Goal: Information Seeking & Learning: Learn about a topic

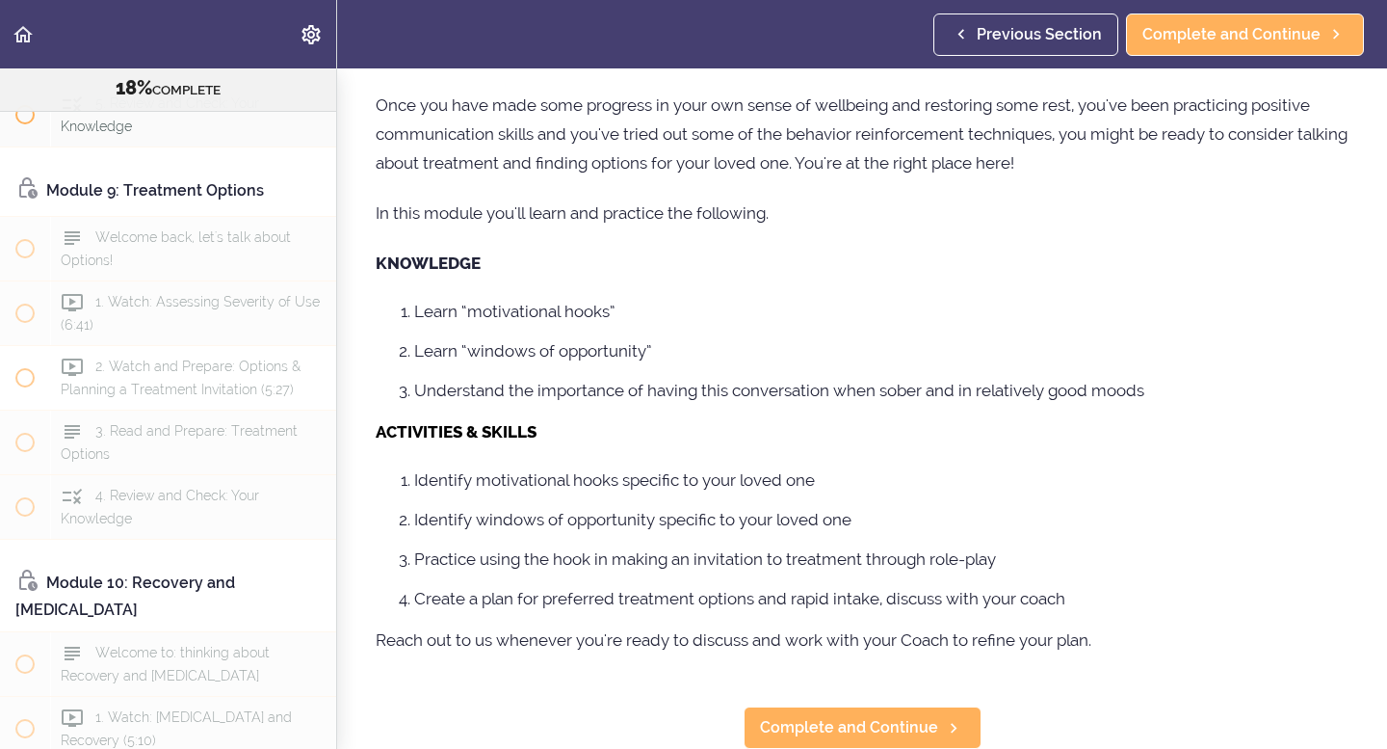
scroll to position [3543, 0]
click at [877, 717] on span "Complete and Continue" at bounding box center [849, 727] width 178 height 23
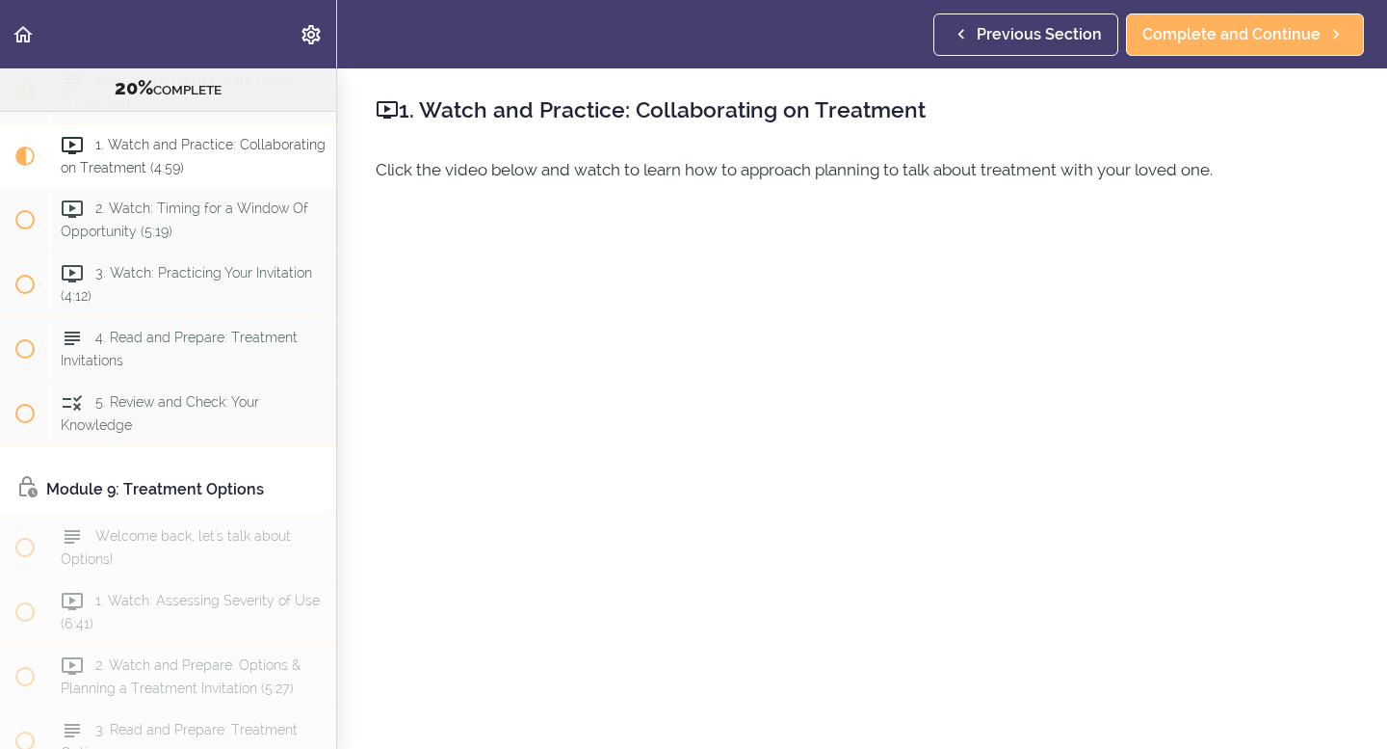
scroll to position [106, 0]
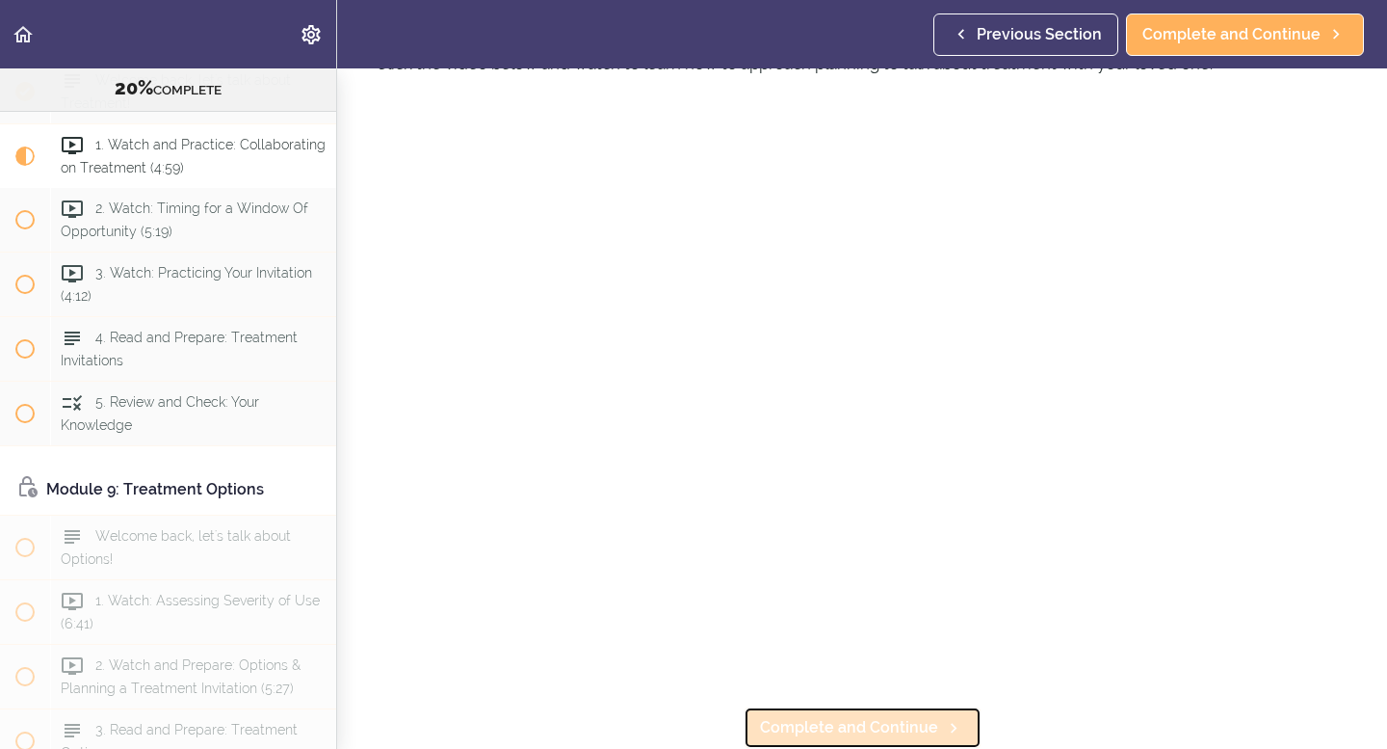
click at [887, 726] on span "Complete and Continue" at bounding box center [849, 727] width 178 height 23
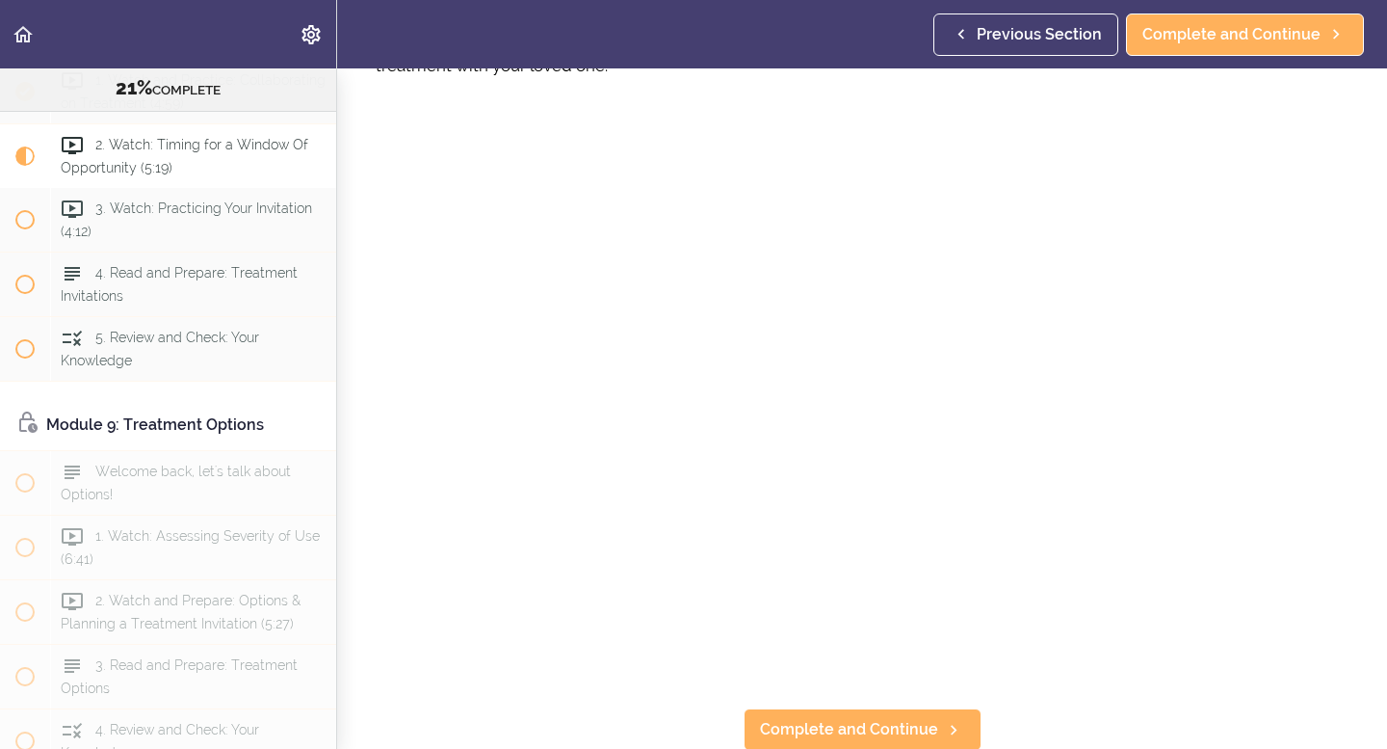
scroll to position [135, 0]
click at [856, 723] on span "Complete and Continue" at bounding box center [849, 727] width 178 height 23
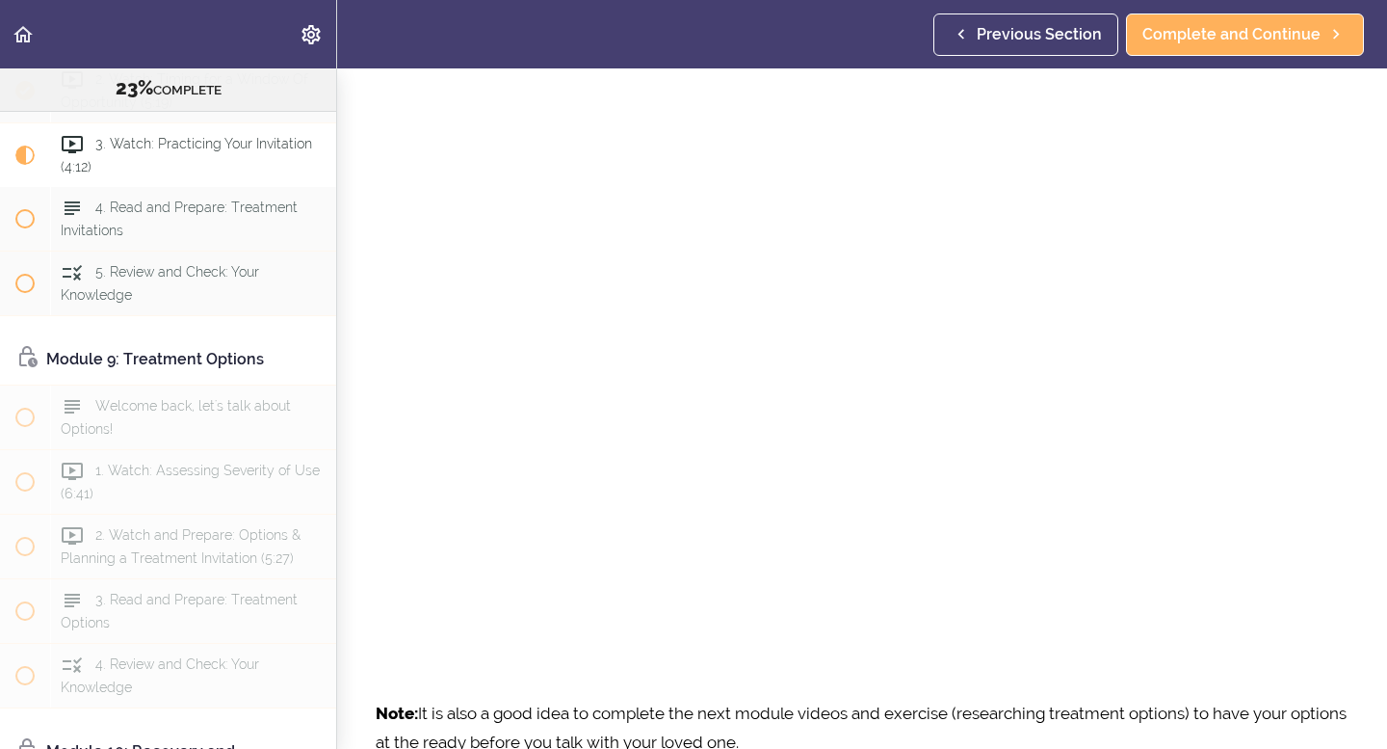
scroll to position [243, 0]
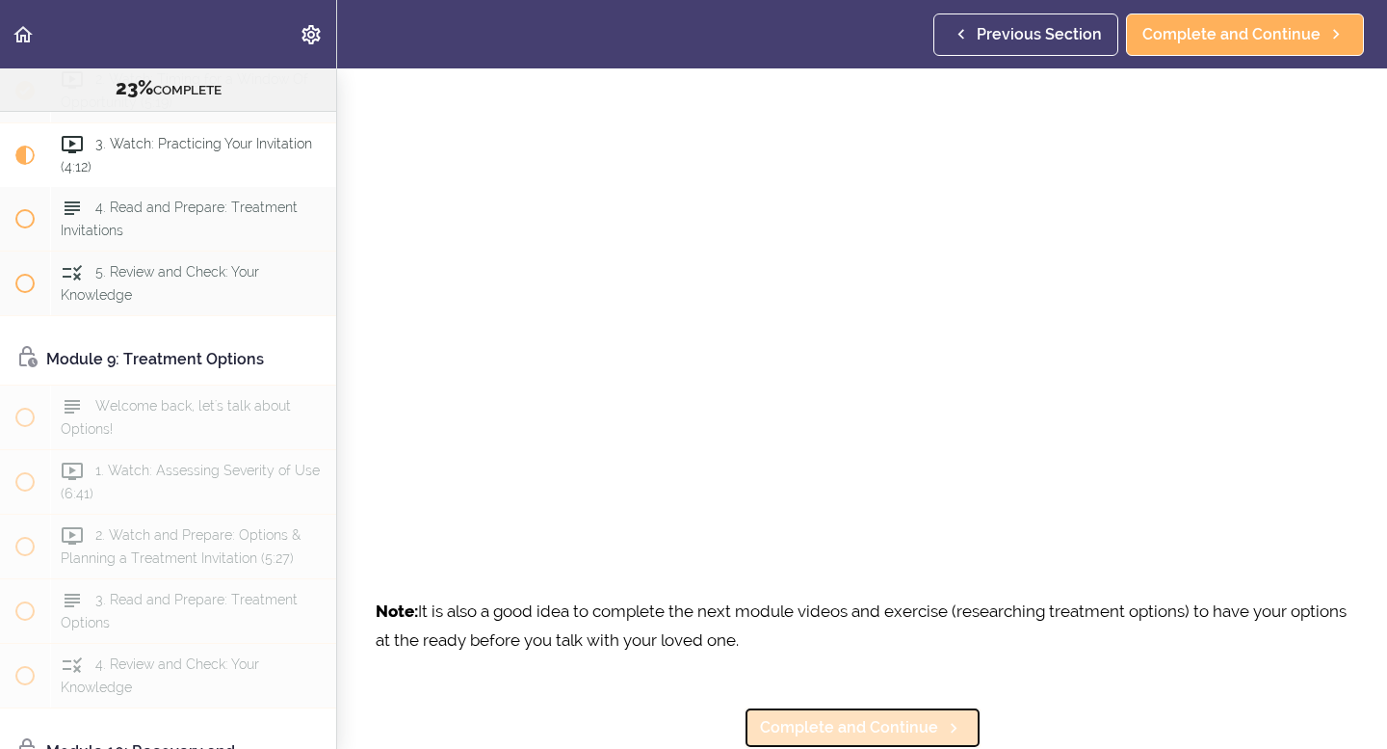
click at [894, 729] on span "Complete and Continue" at bounding box center [849, 727] width 178 height 23
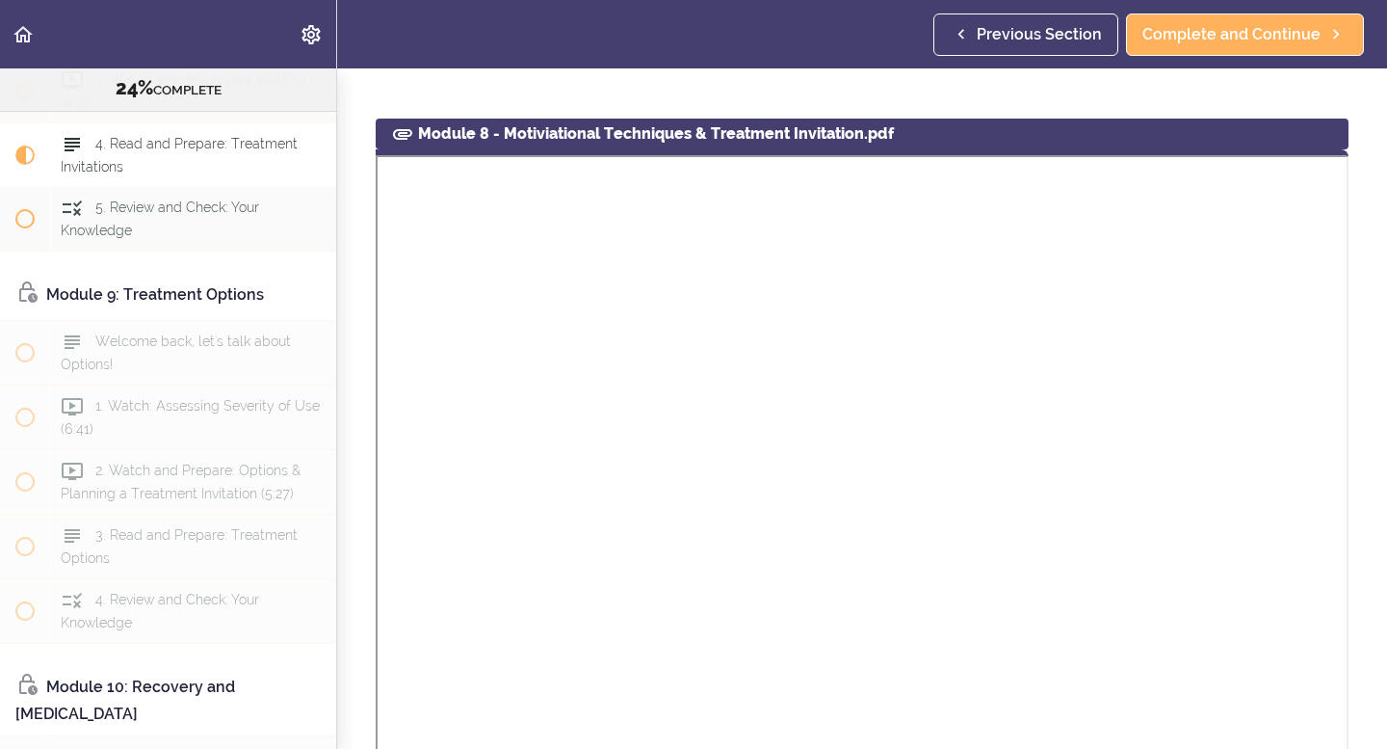
scroll to position [880, 0]
